Goal: Information Seeking & Learning: Learn about a topic

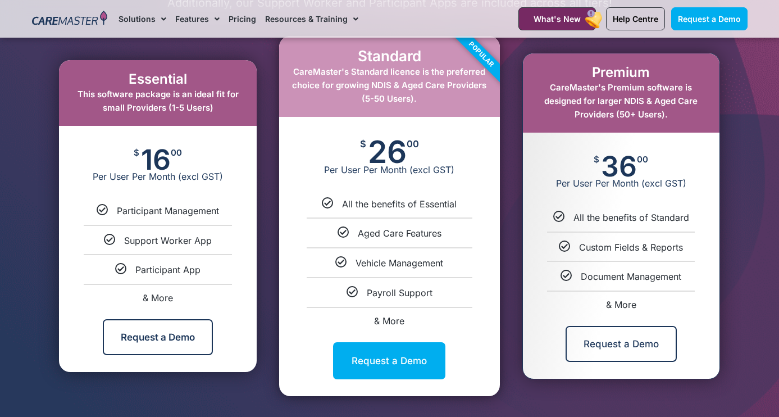
scroll to position [610, 0]
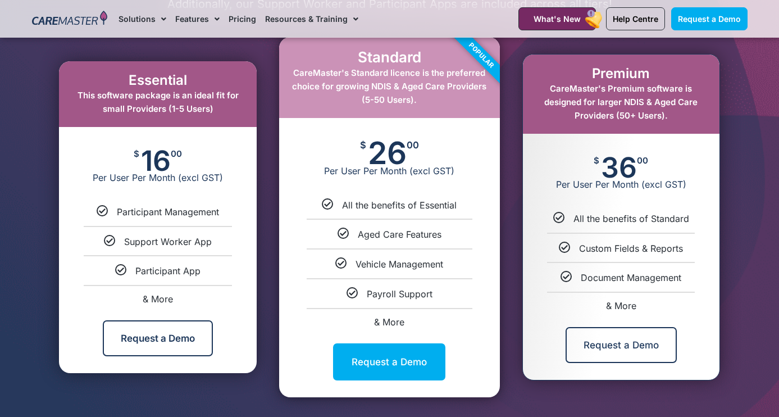
drag, startPoint x: 428, startPoint y: 316, endPoint x: 311, endPoint y: 52, distance: 289.1
click at [311, 52] on div "Standard CareMaster's Standard licence is the preferred choice for growing NDIS…" at bounding box center [389, 217] width 220 height 360
copy div "Standard CareMaster's Standard licence is the preferred choice for growing NDIS…"
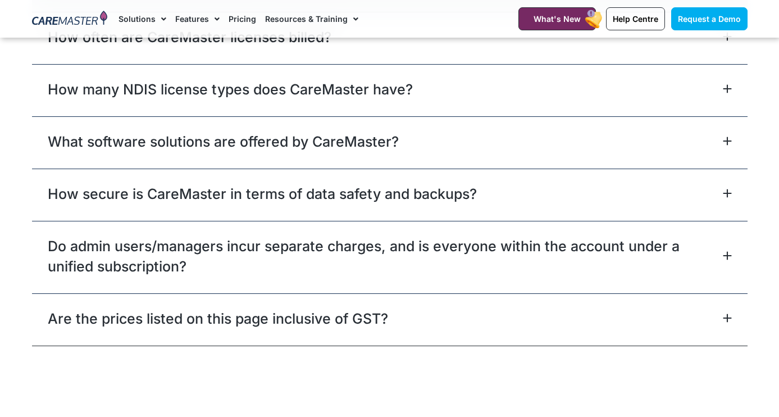
scroll to position [5113, 0]
click at [401, 247] on link "Do admin users/managers incur separate charges, and is everyone within the acco…" at bounding box center [384, 255] width 673 height 40
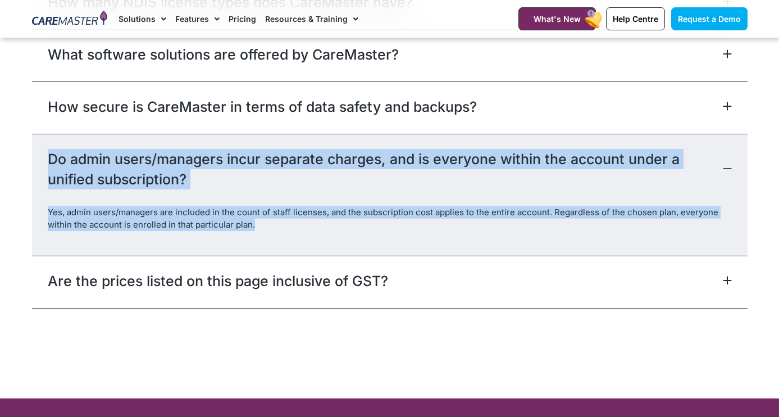
drag, startPoint x: 253, startPoint y: 228, endPoint x: 40, endPoint y: 160, distance: 223.8
click at [40, 160] on div "Do admin users/managers incur separate charges, and is everyone within the acco…" at bounding box center [390, 195] width 716 height 122
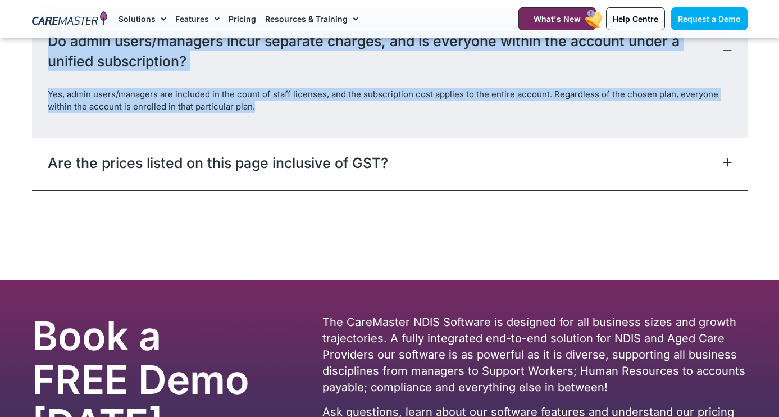
scroll to position [5232, 0]
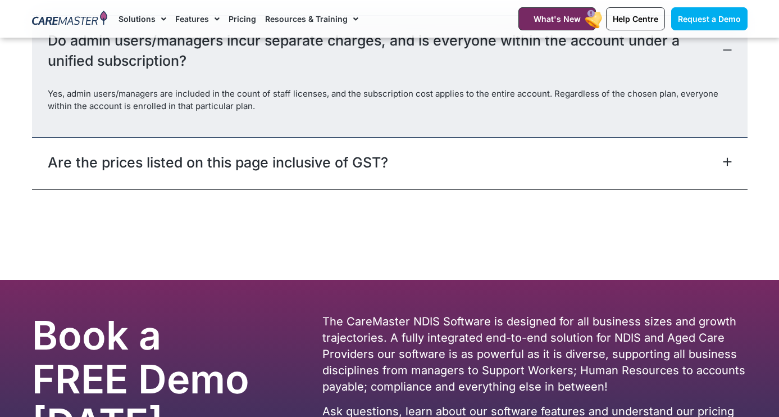
click at [184, 165] on link "Are the prices listed on this page inclusive of GST?" at bounding box center [218, 162] width 341 height 20
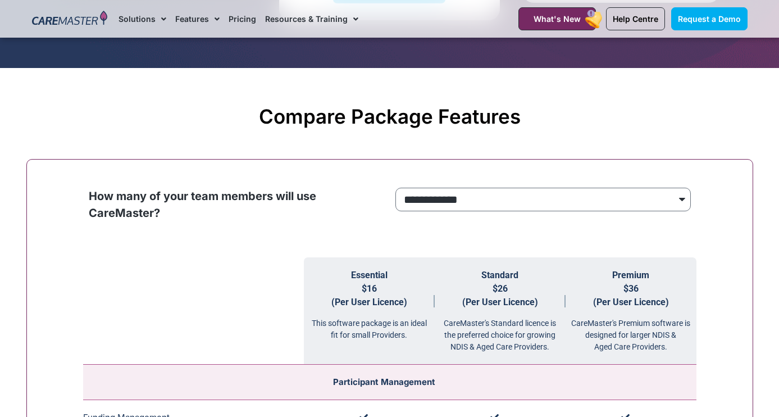
scroll to position [796, 0]
